Goal: Information Seeking & Learning: Learn about a topic

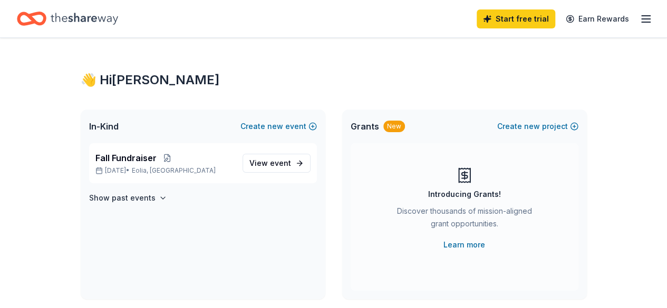
click at [639, 13] on icon "button" at bounding box center [645, 19] width 13 height 13
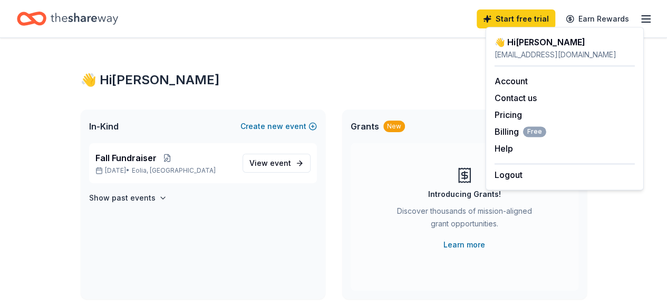
click at [382, 80] on div "👋 Hi Clopton" at bounding box center [334, 80] width 506 height 17
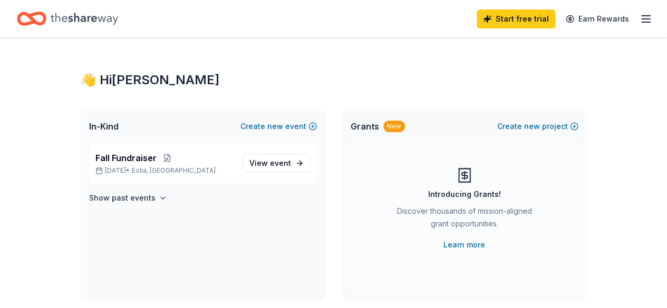
click at [83, 127] on div "In-Kind Create new event" at bounding box center [203, 127] width 245 height 34
click at [96, 126] on span "In-Kind" at bounding box center [104, 126] width 30 height 13
click at [392, 129] on div "New" at bounding box center [394, 127] width 22 height 12
click at [492, 190] on div "Introducing Grants!" at bounding box center [464, 194] width 73 height 13
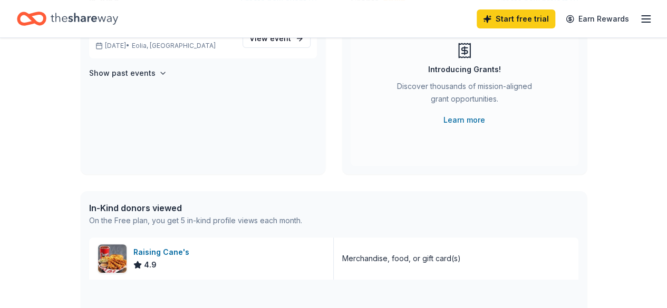
scroll to position [105, 0]
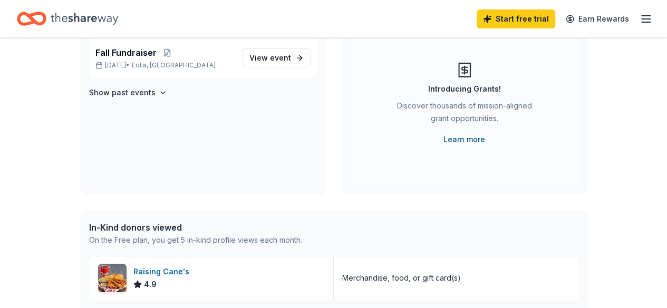
click at [472, 141] on link "Learn more" at bounding box center [464, 139] width 42 height 13
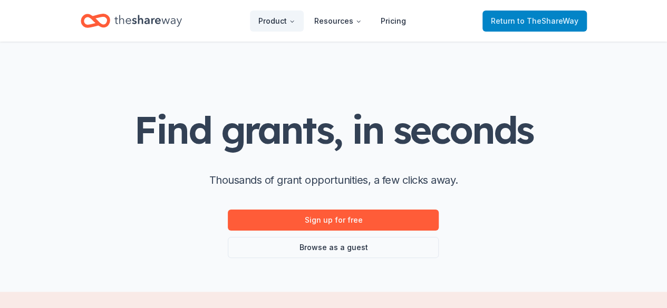
click at [549, 18] on span "to TheShareWay" at bounding box center [547, 20] width 61 height 9
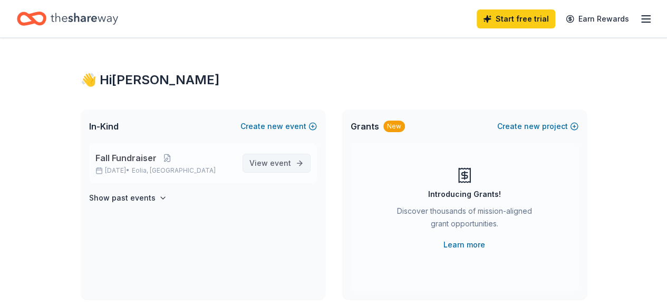
click at [262, 161] on span "View event" at bounding box center [270, 163] width 42 height 13
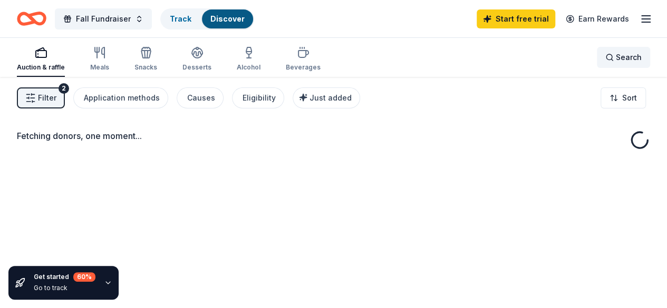
click at [617, 58] on span "Search" at bounding box center [629, 57] width 26 height 13
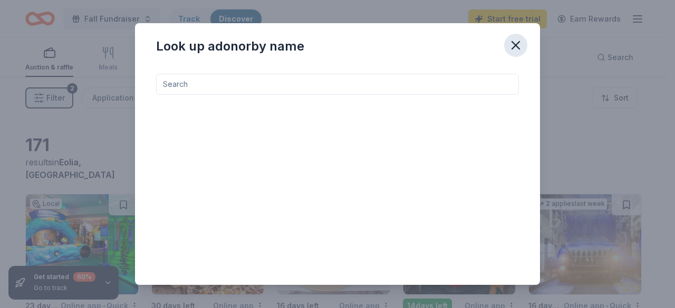
click at [514, 43] on icon "button" at bounding box center [515, 45] width 15 height 15
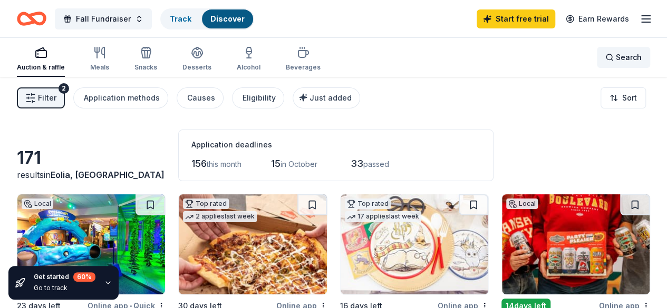
click at [616, 57] on span "Search" at bounding box center [629, 57] width 26 height 13
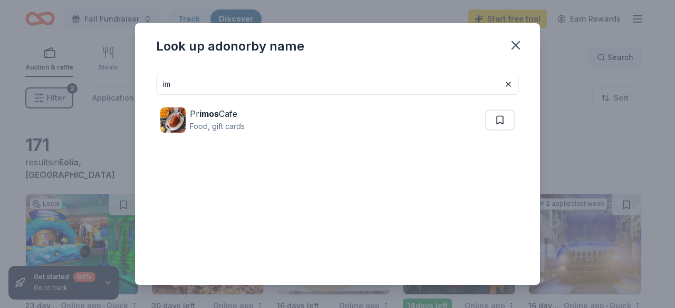
type input "i"
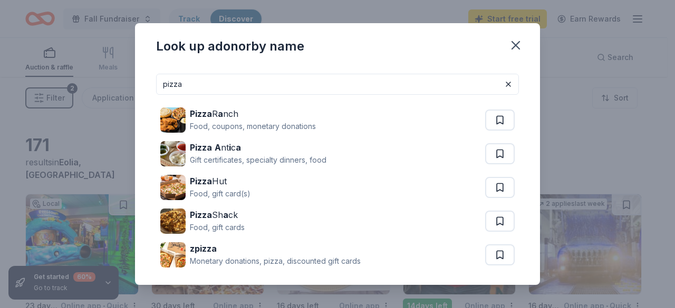
drag, startPoint x: 189, startPoint y: 84, endPoint x: 90, endPoint y: 77, distance: 98.8
click at [90, 77] on div "Look up a donor by name pizza Pizza R a nch Food, coupons, monetary donations P…" at bounding box center [337, 154] width 675 height 308
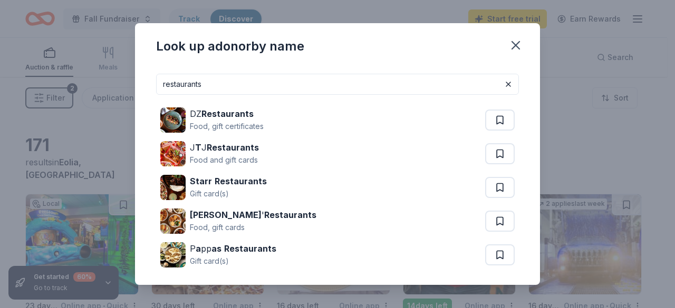
drag, startPoint x: 184, startPoint y: 83, endPoint x: 98, endPoint y: 81, distance: 86.4
click at [98, 82] on div "Look up a donor by name restaurants DZ Restaurants Food, gift certificates J T …" at bounding box center [337, 154] width 675 height 308
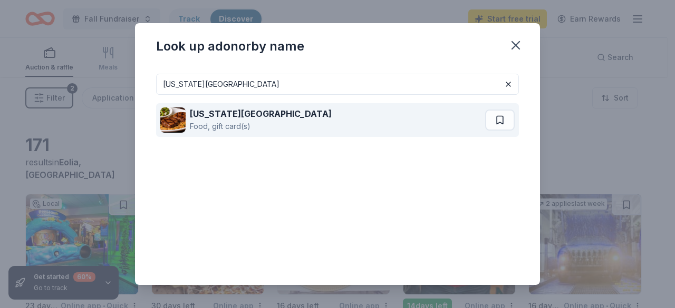
type input "texas roadhouse"
click at [210, 115] on strong "Texas Roadhouse" at bounding box center [261, 114] width 142 height 11
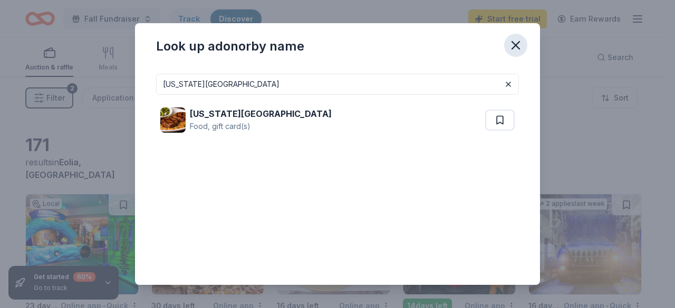
click at [513, 42] on icon "button" at bounding box center [515, 45] width 15 height 15
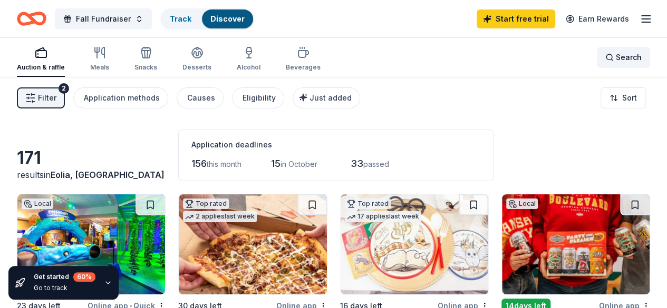
click at [616, 54] on span "Search" at bounding box center [629, 57] width 26 height 13
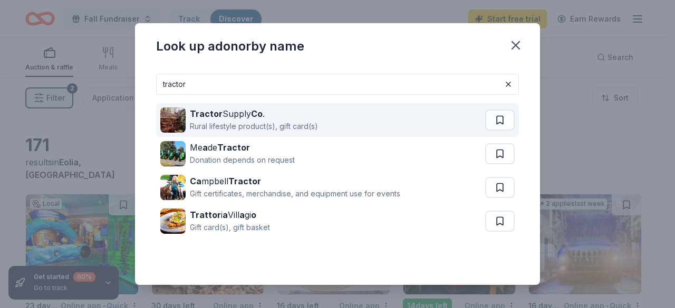
click at [203, 112] on strong "Tractor" at bounding box center [206, 114] width 33 height 11
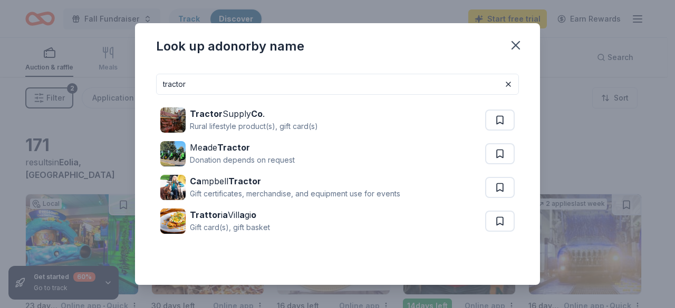
drag, startPoint x: 196, startPoint y: 84, endPoint x: 96, endPoint y: 86, distance: 100.1
click at [96, 86] on div "Look up a donor by name tractor Tractor Supply Co . Rural lifestyle product(s),…" at bounding box center [337, 154] width 675 height 308
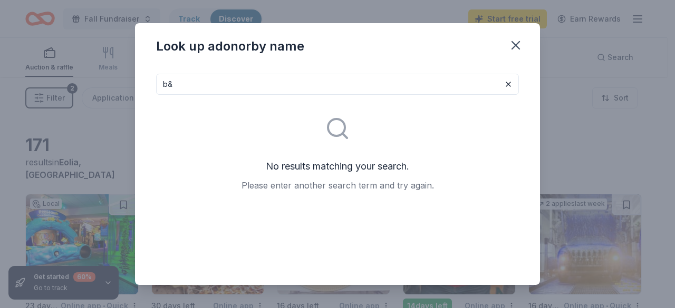
type input "b"
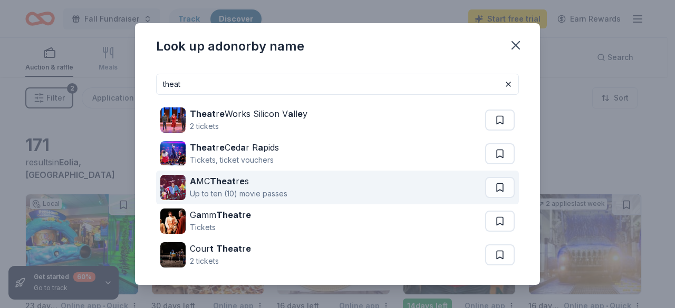
click at [199, 181] on div "A MC Theat r e s" at bounding box center [239, 181] width 98 height 13
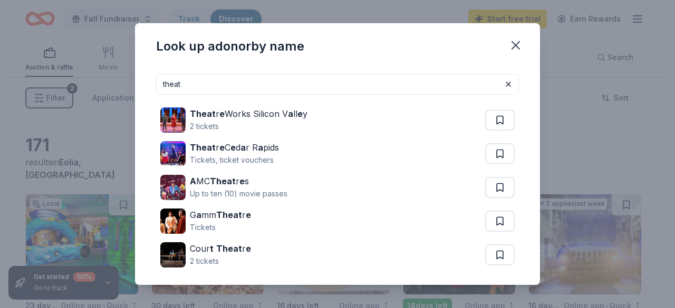
drag, startPoint x: 187, startPoint y: 81, endPoint x: 116, endPoint y: 82, distance: 70.1
click at [116, 82] on div "Look up a donor by name theat Theat r e Works Silicon V a ll e y 2 tickets Thea…" at bounding box center [337, 154] width 675 height 308
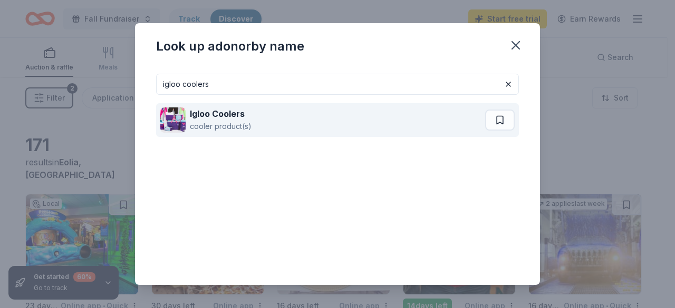
click at [201, 121] on div "cooler product(s)" at bounding box center [221, 126] width 62 height 13
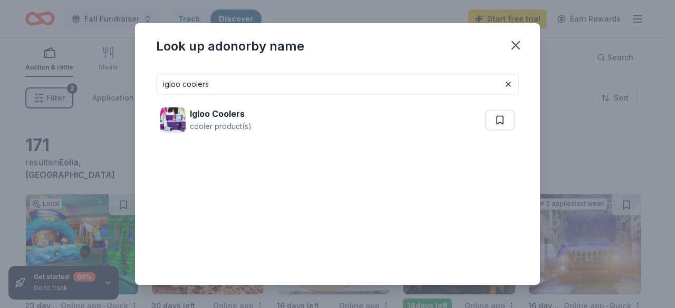
drag, startPoint x: 208, startPoint y: 81, endPoint x: 67, endPoint y: 89, distance: 141.5
click at [67, 89] on div "Look up a donor by name igloo coolers Igloo Coolers cooler product(s)" at bounding box center [337, 154] width 675 height 308
type input "i"
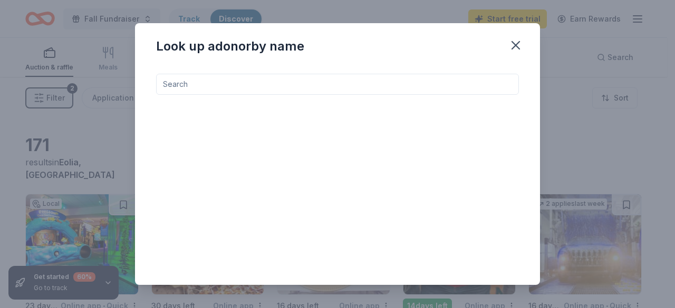
type input "A"
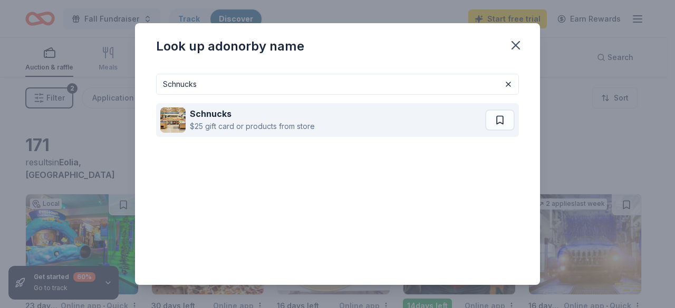
click at [222, 113] on strong "Schnucks" at bounding box center [211, 114] width 42 height 11
click at [499, 127] on button at bounding box center [500, 120] width 30 height 21
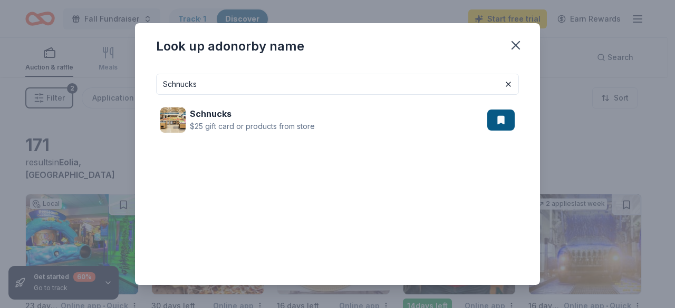
drag, startPoint x: 230, startPoint y: 80, endPoint x: 0, endPoint y: 80, distance: 229.8
click at [0, 80] on div "Look up a donor by name Schnucks Schnucks $25 gift card or products from store" at bounding box center [337, 154] width 675 height 308
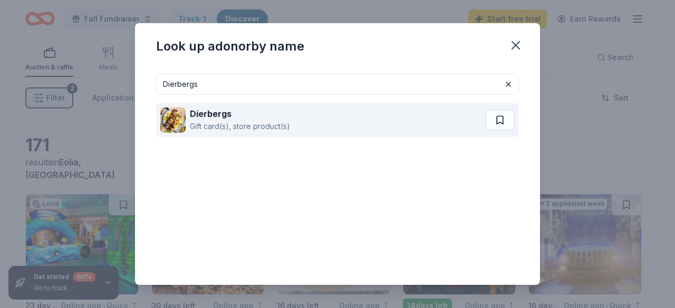
type input "Dierbergs"
click at [315, 126] on div "Dierbergs Gift card(s), store product(s)" at bounding box center [322, 120] width 325 height 34
click at [496, 123] on button at bounding box center [500, 120] width 30 height 21
click at [492, 125] on button at bounding box center [500, 120] width 27 height 21
click at [494, 121] on button at bounding box center [500, 120] width 27 height 21
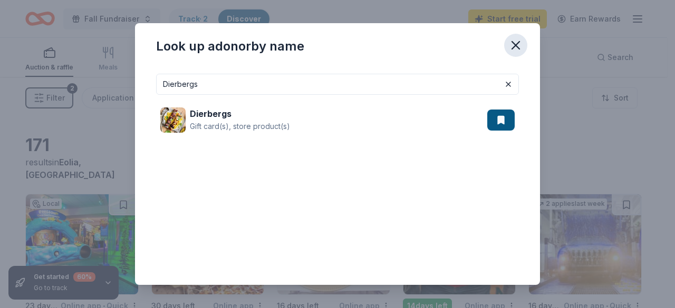
click at [511, 50] on icon "button" at bounding box center [515, 45] width 15 height 15
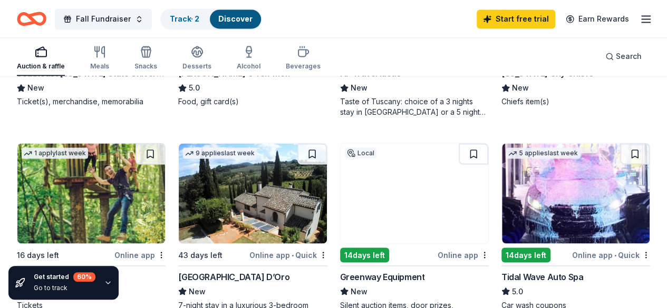
scroll to position [949, 0]
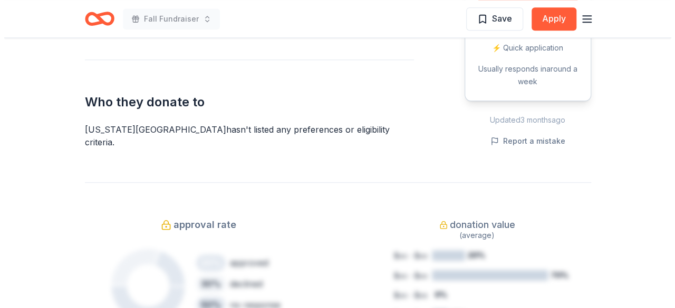
scroll to position [264, 0]
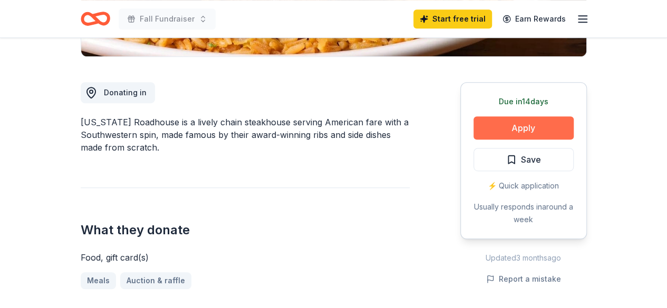
click at [522, 131] on button "Apply" at bounding box center [523, 127] width 100 height 23
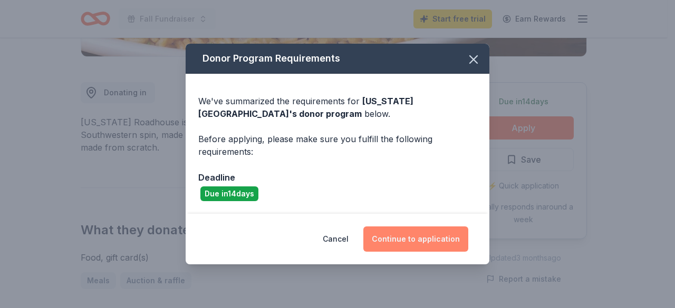
click at [410, 239] on button "Continue to application" at bounding box center [415, 239] width 105 height 25
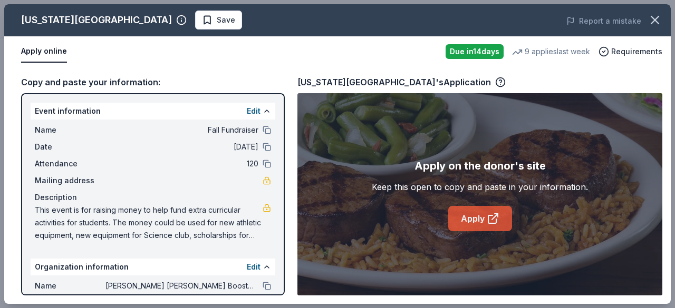
click at [483, 217] on link "Apply" at bounding box center [480, 218] width 64 height 25
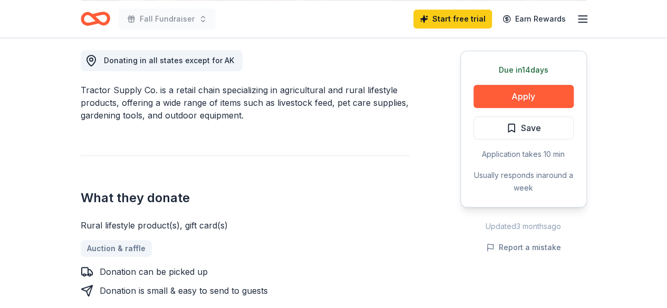
scroll to position [316, 0]
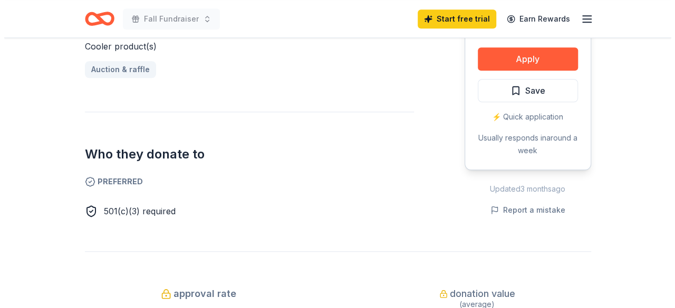
scroll to position [422, 0]
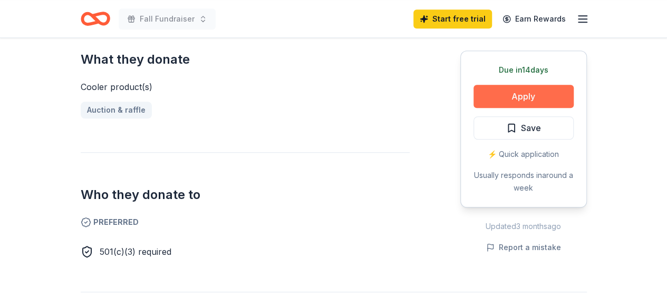
click at [519, 93] on button "Apply" at bounding box center [523, 96] width 100 height 23
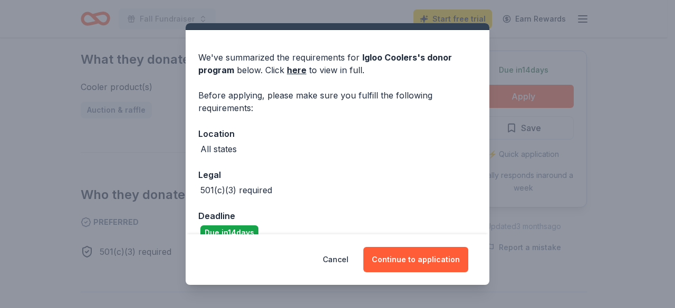
scroll to position [41, 0]
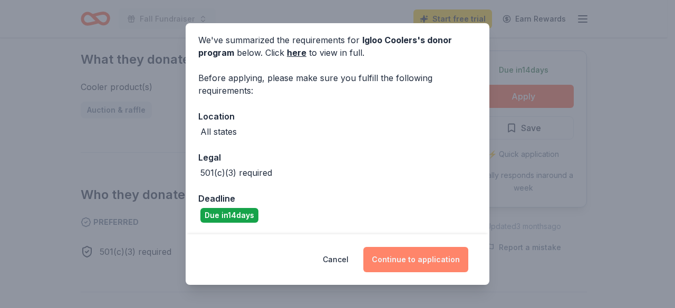
click at [411, 264] on button "Continue to application" at bounding box center [415, 259] width 105 height 25
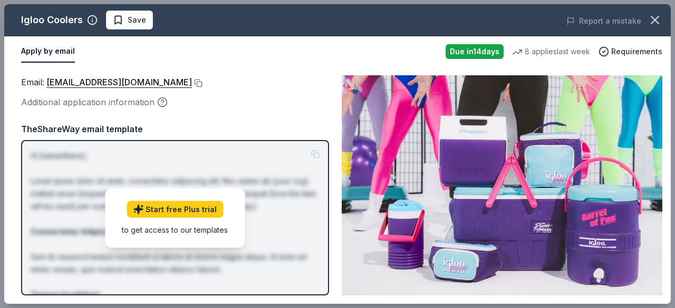
click at [242, 91] on div "Email : [EMAIL_ADDRESS][DOMAIN_NAME] Additional application information" at bounding box center [175, 92] width 308 height 34
click at [194, 204] on link "Start free Plus trial" at bounding box center [174, 209] width 96 height 17
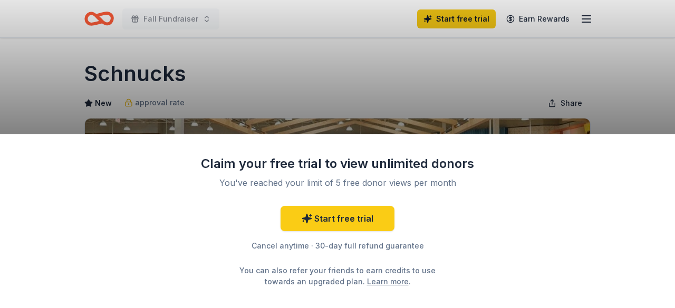
click at [242, 87] on div "Claim your free trial to view unlimited donors You've reached your limit of 5 f…" at bounding box center [337, 154] width 675 height 308
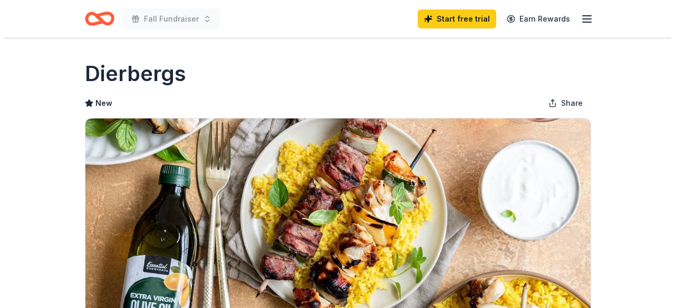
scroll to position [580, 0]
